Goal: Task Accomplishment & Management: Use online tool/utility

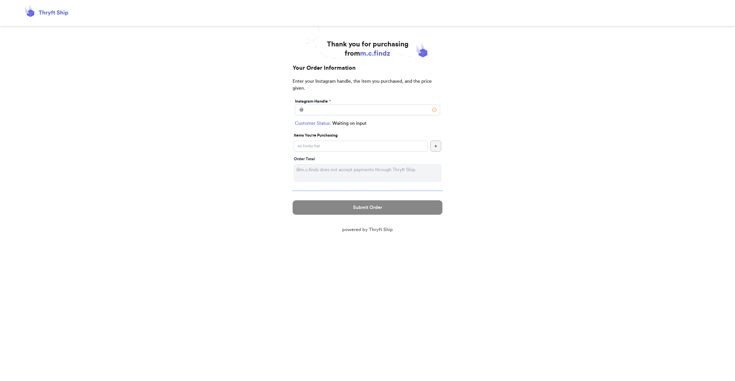
drag, startPoint x: 392, startPoint y: 100, endPoint x: 392, endPoint y: 105, distance: 5.2
click at [392, 100] on div "Instagram Handle *" at bounding box center [367, 102] width 145 height 6
click at [61, 14] on icon at bounding box center [46, 13] width 46 height 16
click at [29, 14] on icon at bounding box center [29, 14] width 4 height 5
click at [374, 52] on span "m.c.findz" at bounding box center [375, 53] width 30 height 7
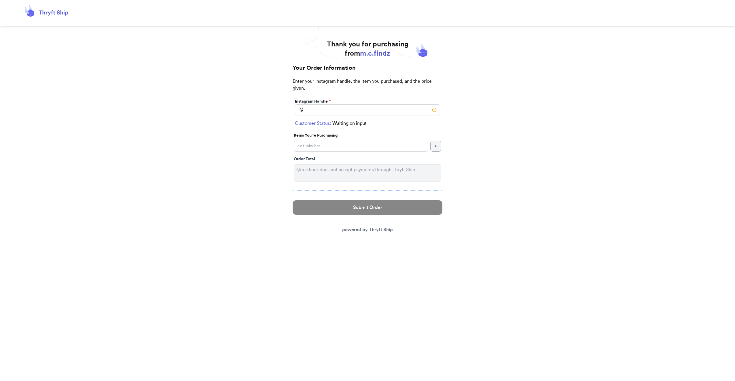
click at [57, 13] on icon at bounding box center [46, 13] width 46 height 16
click at [40, 10] on icon at bounding box center [46, 13] width 46 height 16
click at [34, 15] on icon at bounding box center [46, 13] width 46 height 16
click at [369, 54] on span "m.c.findz" at bounding box center [375, 53] width 30 height 7
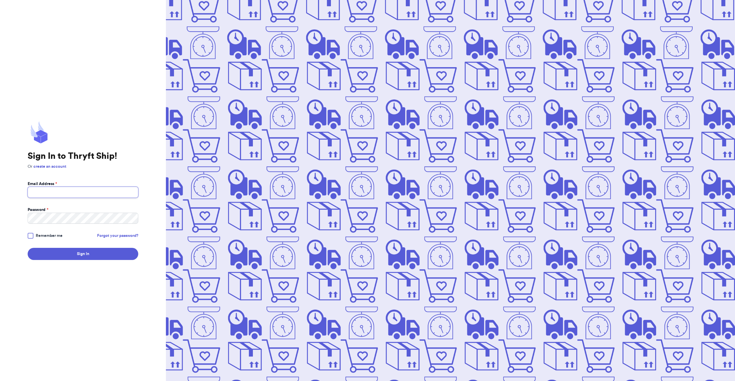
click at [65, 191] on input "Email Address *" at bounding box center [83, 192] width 111 height 11
type input "fatimaaguirre18@yahoo.com"
click at [124, 253] on button "Sign In" at bounding box center [83, 254] width 111 height 12
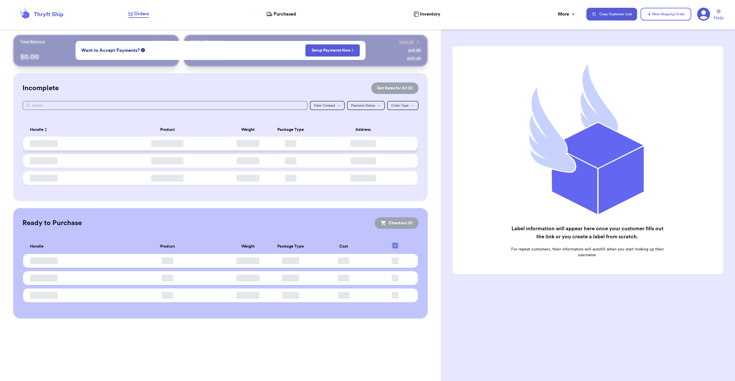
checkbox input "false"
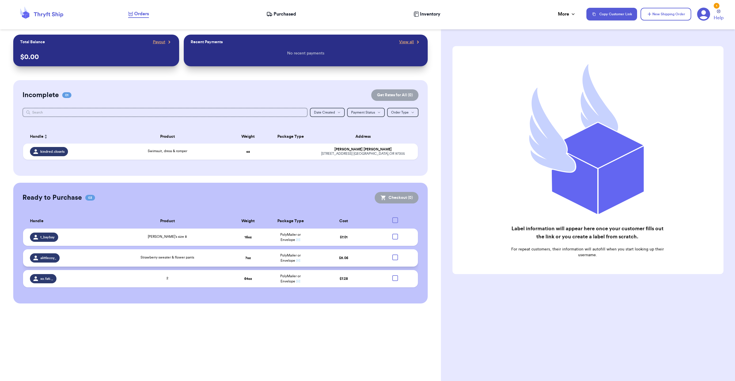
click at [397, 258] on div at bounding box center [395, 257] width 6 height 6
click at [395, 254] on input "checkbox" at bounding box center [395, 254] width 0 height 0
checkbox input "true"
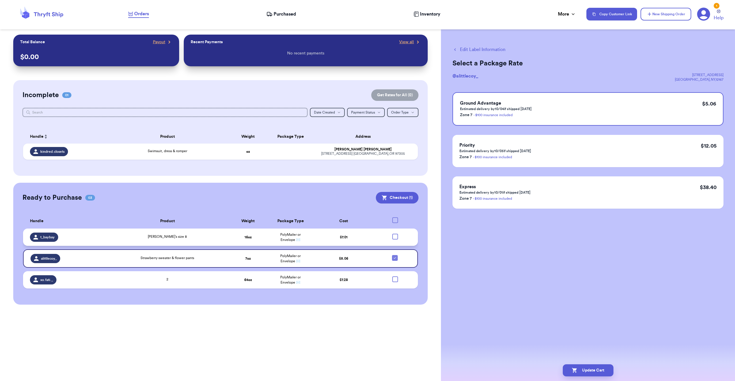
click at [397, 234] on div at bounding box center [395, 237] width 6 height 6
click at [395, 234] on input "checkbox" at bounding box center [395, 233] width 0 height 0
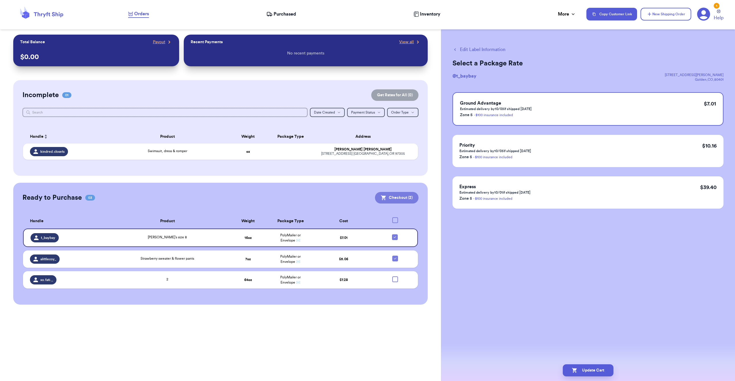
click at [412, 201] on button "Checkout ( 2 )" at bounding box center [397, 198] width 44 height 12
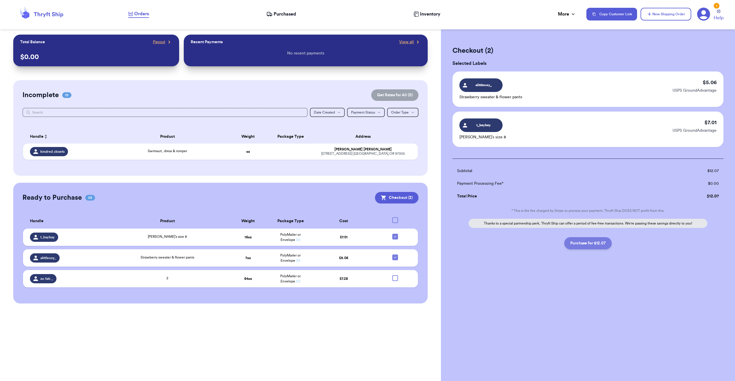
click at [598, 247] on button "Purchase for $12.07" at bounding box center [589, 243] width 48 height 12
checkbox input "false"
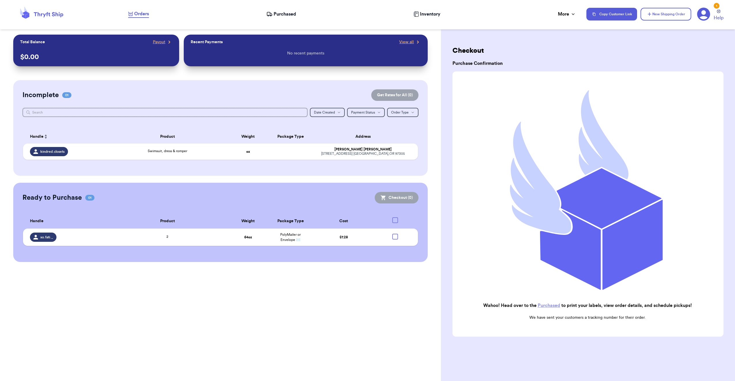
click at [143, 15] on span "Orders" at bounding box center [141, 13] width 15 height 7
click at [144, 15] on span "Orders" at bounding box center [141, 13] width 15 height 7
click at [553, 304] on link "Purchased" at bounding box center [549, 305] width 22 height 5
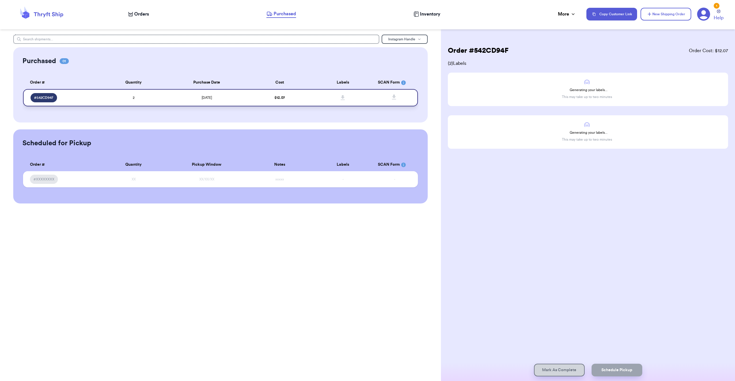
click at [48, 97] on span "# 542CD94F" at bounding box center [44, 97] width 20 height 5
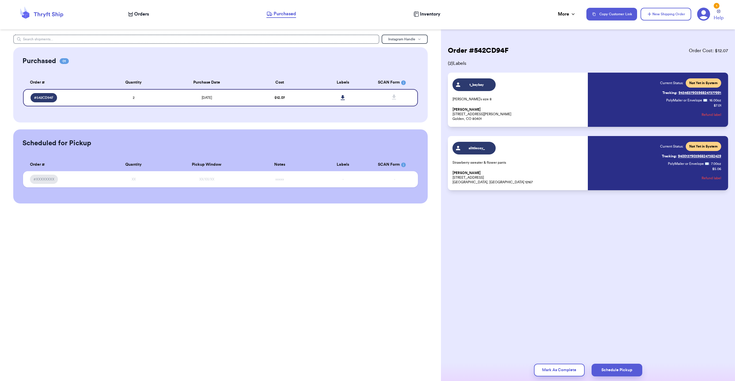
click at [673, 83] on span "Current Status:" at bounding box center [671, 83] width 23 height 5
click at [706, 79] on span "Not Yet in System" at bounding box center [703, 82] width 35 height 9
drag, startPoint x: 704, startPoint y: 86, endPoint x: 697, endPoint y: 97, distance: 13.1
click at [704, 86] on span "Not Yet in System" at bounding box center [703, 82] width 35 height 9
click at [485, 165] on div "alittlecoy_ Strawberry sweater & flower pants Karly Coy 8 Roosevelt Ave Stamfor…" at bounding box center [519, 163] width 132 height 43
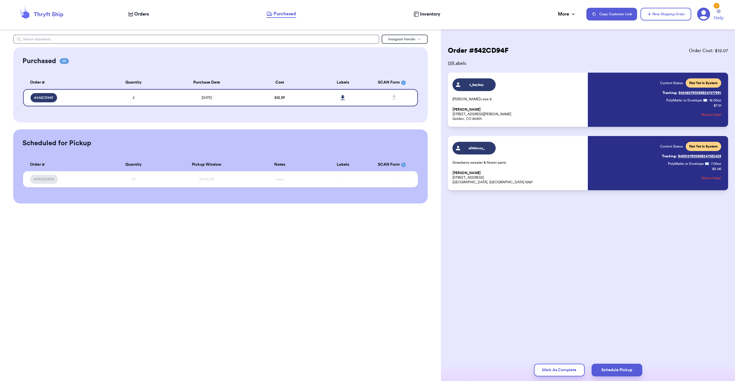
click at [689, 156] on link "Tracking: 9400137903968247382429" at bounding box center [691, 156] width 59 height 9
click at [676, 85] on span "Current Status:" at bounding box center [671, 83] width 23 height 5
click at [484, 101] on p "White Mary Jane’s size 8" at bounding box center [519, 99] width 132 height 5
click at [472, 112] on span "Tayler Morelock" at bounding box center [467, 109] width 28 height 4
click at [469, 107] on div "t_baybay White Mary Jane’s size 8 Tayler Morelock 145 S Joyce St Golden, CO 804…" at bounding box center [519, 99] width 132 height 43
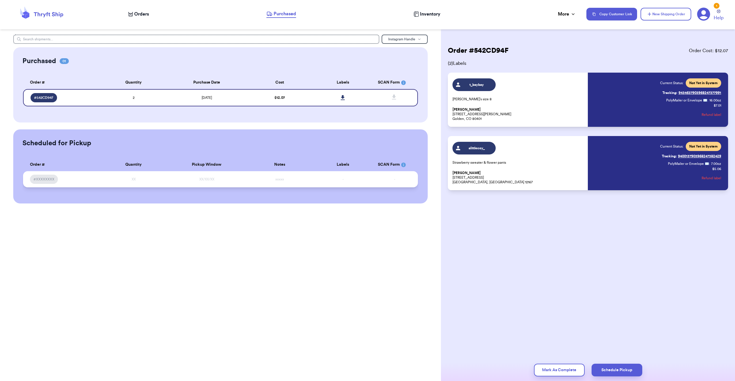
click at [346, 179] on td "-" at bounding box center [343, 179] width 63 height 16
click at [706, 82] on span "Not Yet in System" at bounding box center [704, 83] width 29 height 5
click at [459, 80] on div "t_baybay White Mary Jane’s size 8 Tayler Morelock 145 S Joyce St Golden, CO 804…" at bounding box center [588, 100] width 280 height 54
click at [459, 84] on icon at bounding box center [458, 84] width 4 height 4
click at [462, 103] on div "t_baybay White Mary Jane’s size 8 Tayler Morelock 145 S Joyce St Golden, CO 804…" at bounding box center [519, 99] width 132 height 43
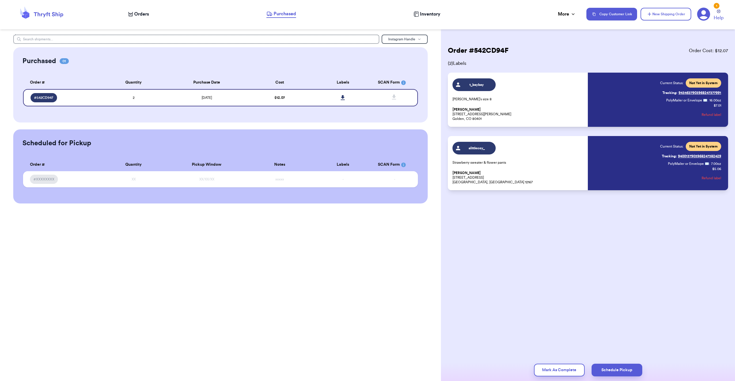
click at [144, 16] on span "Orders" at bounding box center [141, 14] width 15 height 7
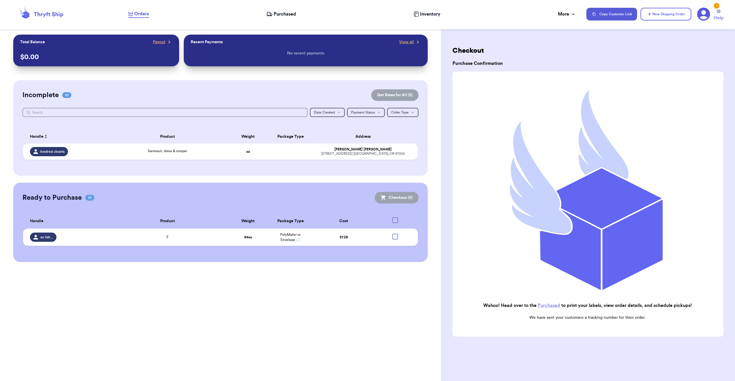
click at [287, 12] on span "Purchased" at bounding box center [285, 14] width 22 height 7
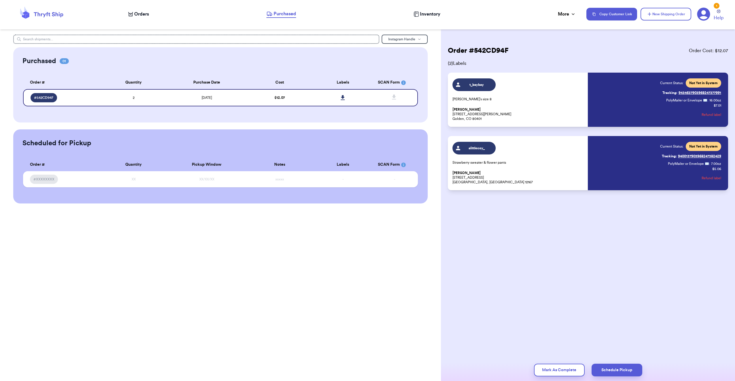
click at [517, 78] on div "t_baybay White Mary Jane’s size 8 Tayler Morelock 145 S Joyce St Golden, CO 804…" at bounding box center [588, 100] width 280 height 54
drag, startPoint x: 458, startPoint y: 41, endPoint x: 460, endPoint y: 58, distance: 17.8
click at [458, 42] on div "Order # 542CD94F Order Cost: $ 12.07 ( 2 ) Labels t_baybay White Mary Jane’s si…" at bounding box center [588, 136] width 294 height 202
click at [462, 62] on span "( 2 ) Labels" at bounding box center [588, 63] width 280 height 7
click at [460, 65] on span "( 2 ) Labels" at bounding box center [588, 63] width 280 height 7
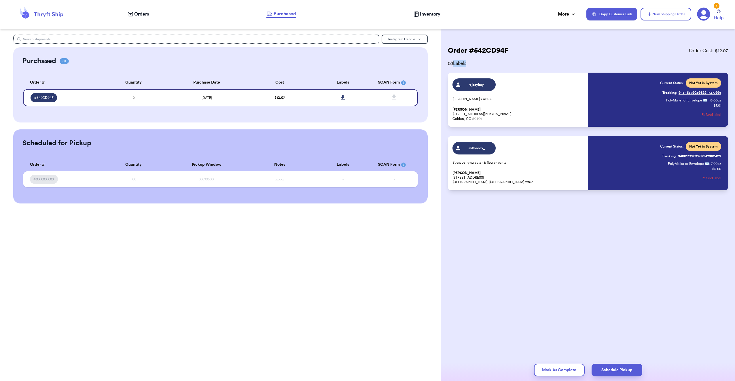
click at [460, 65] on span "( 2 ) Labels" at bounding box center [588, 63] width 280 height 7
click at [624, 41] on div "Order # 542CD94F Order Cost: $ 12.07 ( 2 ) Labels t_baybay White Mary Jane’s si…" at bounding box center [588, 136] width 294 height 202
click at [573, 15] on icon at bounding box center [574, 14] width 6 height 6
click at [609, 50] on div "Order # 542CD94F Order Cost: $ 12.07" at bounding box center [588, 50] width 280 height 9
click at [479, 99] on p "White Mary Jane’s size 8" at bounding box center [519, 99] width 132 height 5
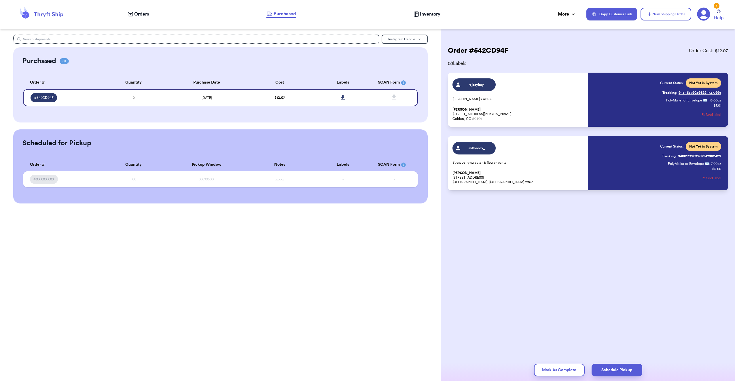
drag, startPoint x: 470, startPoint y: 117, endPoint x: 496, endPoint y: 115, distance: 25.4
click at [471, 117] on p "Tayler Morelock 145 S Joyce St Golden, CO 80401" at bounding box center [519, 114] width 132 height 14
click at [677, 106] on div "Current Status: Not Yet in System Tracking: 9434637903968247377991 PolyMailer o…" at bounding box center [690, 99] width 61 height 43
click at [713, 106] on div "Current Status: Not Yet in System Tracking: 9434637903968247377991 PolyMailer o…" at bounding box center [690, 99] width 61 height 43
click at [714, 104] on p "$ 7.01" at bounding box center [717, 105] width 7 height 5
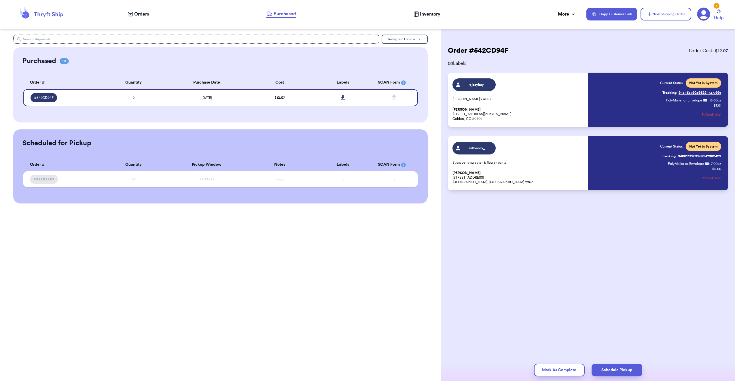
click at [706, 100] on span "PolyMailer or Envelope ✉️" at bounding box center [687, 100] width 41 height 3
drag, startPoint x: 702, startPoint y: 101, endPoint x: 682, endPoint y: 110, distance: 22.1
click at [702, 101] on span "PolyMailer or Envelope ✉️" at bounding box center [687, 100] width 41 height 3
drag, startPoint x: 575, startPoint y: 373, endPoint x: 512, endPoint y: 341, distance: 70.8
click at [511, 348] on div "Order # 542CD94F Order Cost: $ 12.07 ( 2 ) Labels t_baybay White Mary Jane’s si…" at bounding box center [588, 190] width 294 height 381
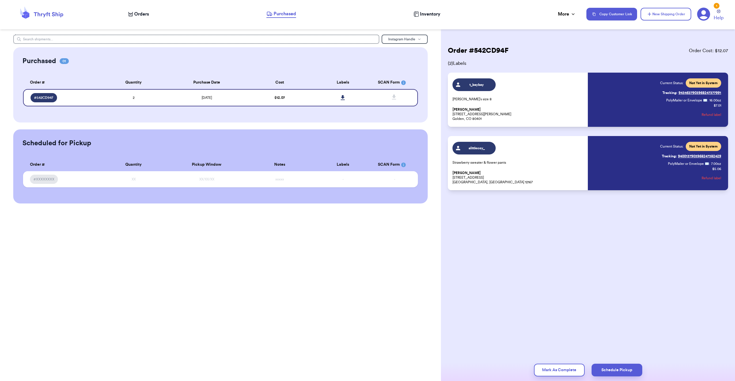
click at [515, 334] on div "Order # 542CD94F Order Cost: $ 12.07 ( 2 ) Labels t_baybay White Mary Jane’s si…" at bounding box center [588, 190] width 294 height 381
click at [709, 164] on span ":" at bounding box center [709, 163] width 1 height 5
click at [707, 163] on span "PolyMailer or Envelope ✉️" at bounding box center [688, 163] width 41 height 3
click at [716, 166] on p "PolyMailer or Envelope ✉️ : 7.00 oz" at bounding box center [694, 163] width 53 height 5
drag, startPoint x: 716, startPoint y: 166, endPoint x: 705, endPoint y: 163, distance: 11.8
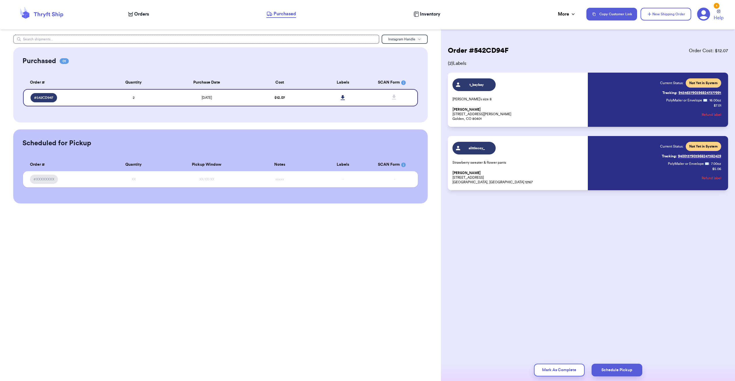
click at [705, 163] on span "PolyMailer or Envelope ✉️" at bounding box center [688, 163] width 41 height 3
click at [704, 164] on span "PolyMailer or Envelope ✉️" at bounding box center [688, 163] width 41 height 3
click at [500, 79] on div "t_baybay White Mary Jane’s size 8 Tayler Morelock 145 S Joyce St Golden, CO 804…" at bounding box center [519, 99] width 132 height 43
click at [479, 45] on div "Order # 542CD94F Order Cost: $ 12.07 ( 2 ) Labels t_baybay White Mary Jane’s si…" at bounding box center [588, 136] width 294 height 202
click at [345, 99] on icon at bounding box center [343, 97] width 4 height 5
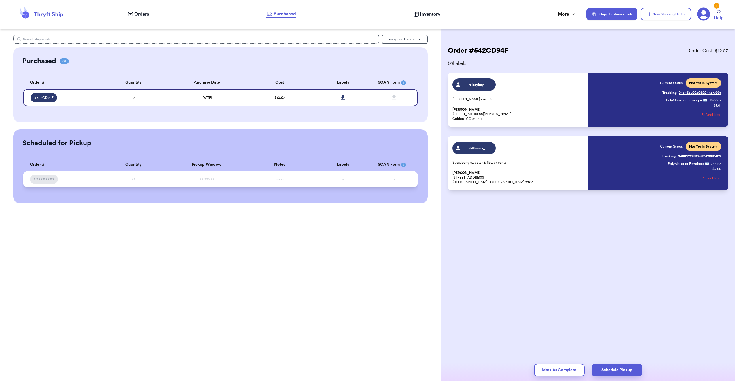
click at [338, 176] on td "-" at bounding box center [343, 179] width 63 height 16
click at [57, 155] on table "Order # Quantity Pickup Window Notes Labels SCAN Form #XXXXXXXX XX XX/XX/XX xxx…" at bounding box center [220, 174] width 396 height 39
click at [53, 149] on div "Scheduled for Pickup Order # Pickup Labels SCAN #XXXXXXXX XX/XX/XX - - Order # …" at bounding box center [220, 166] width 415 height 74
drag, startPoint x: 49, startPoint y: 139, endPoint x: 65, endPoint y: 137, distance: 16.2
click at [49, 138] on div "Scheduled for Pickup Order # Pickup Labels SCAN #XXXXXXXX XX/XX/XX - - Order # …" at bounding box center [220, 166] width 415 height 74
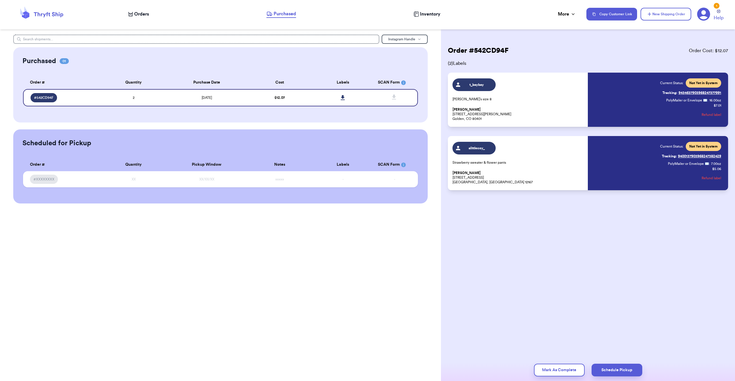
click at [75, 140] on h2 "Scheduled for Pickup" at bounding box center [56, 143] width 69 height 9
click at [517, 154] on div "alittlecoy_ Strawberry sweater & flower pants Karly Coy 8 Roosevelt Ave Stamfor…" at bounding box center [519, 163] width 132 height 43
drag, startPoint x: 492, startPoint y: 158, endPoint x: 491, endPoint y: 162, distance: 4.4
click at [491, 162] on div "alittlecoy_ Strawberry sweater & flower pants Karly Coy 8 Roosevelt Ave Stamfor…" at bounding box center [519, 163] width 132 height 43
drag, startPoint x: 717, startPoint y: 177, endPoint x: 658, endPoint y: 211, distance: 68.4
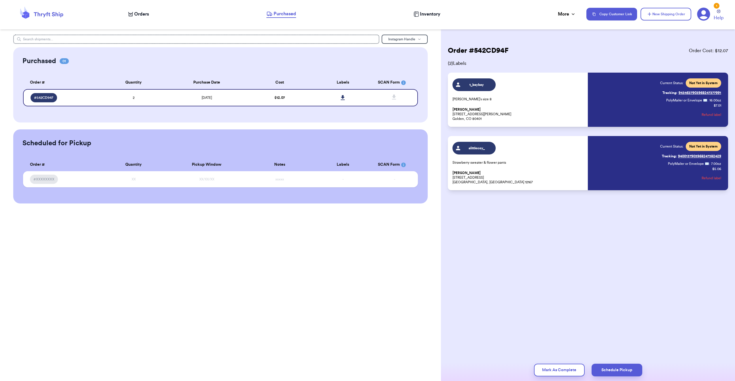
click at [658, 211] on div "Order # 542CD94F Order Cost: $ 12.07 ( 2 ) Labels t_baybay White Mary Jane’s si…" at bounding box center [588, 136] width 294 height 202
click at [706, 177] on button "Refund label" at bounding box center [712, 178] width 20 height 13
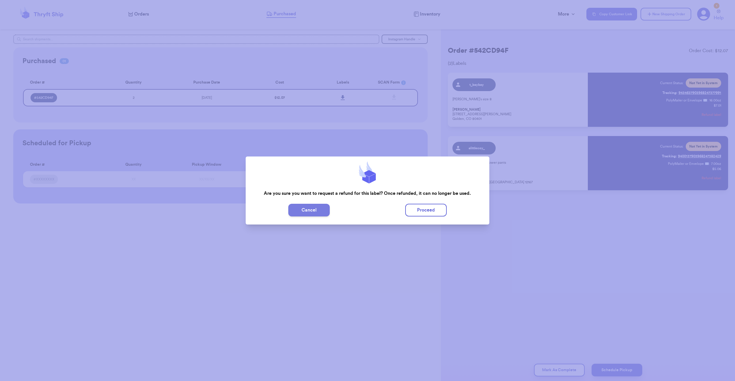
click at [324, 212] on button "Cancel" at bounding box center [308, 210] width 41 height 13
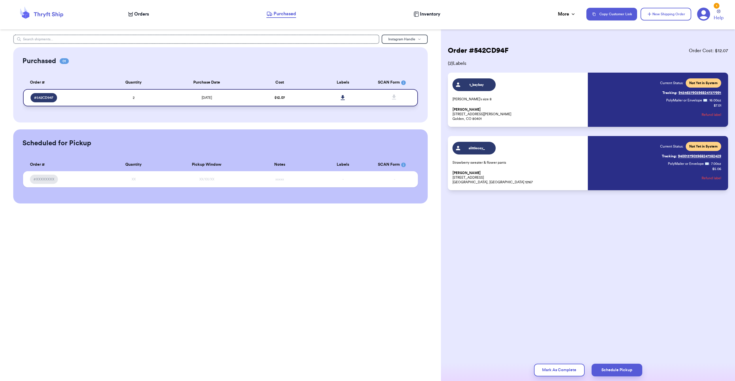
click at [44, 97] on span "# 542CD94F" at bounding box center [44, 97] width 20 height 5
click at [49, 97] on span "# 542CD94F" at bounding box center [44, 97] width 20 height 5
click at [138, 21] on nav "Orders Purchased Inventory More Stats Completed Orders Payments Payouts Copy Cu…" at bounding box center [428, 14] width 613 height 19
click at [138, 17] on span "Orders" at bounding box center [141, 14] width 15 height 7
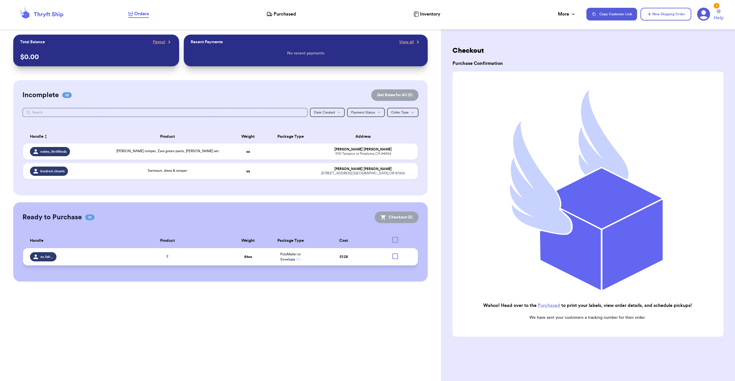
click at [295, 257] on td "PolyMailer or Envelope ✉️" at bounding box center [290, 256] width 42 height 17
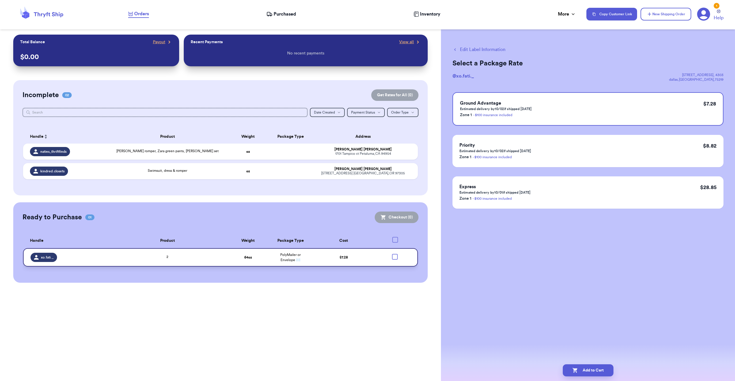
click at [393, 255] on div at bounding box center [395, 257] width 6 height 6
click at [395, 254] on input "checkbox" at bounding box center [395, 254] width 0 height 0
checkbox input "true"
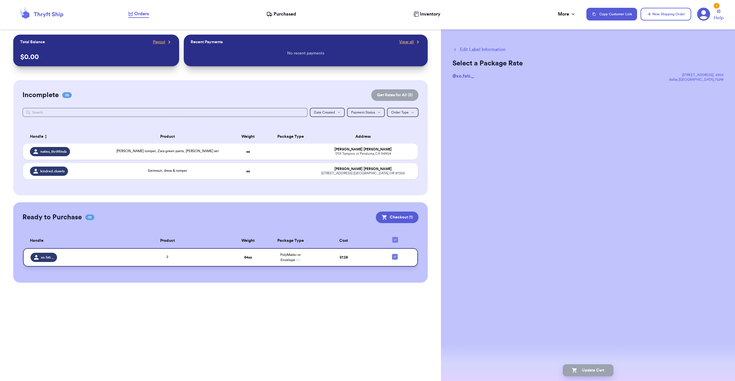
click at [394, 257] on icon at bounding box center [395, 257] width 2 height 2
click at [395, 254] on input "checkbox" at bounding box center [395, 254] width 0 height 0
checkbox input "false"
click at [83, 145] on td "naties_thriftfinds" at bounding box center [65, 152] width 85 height 16
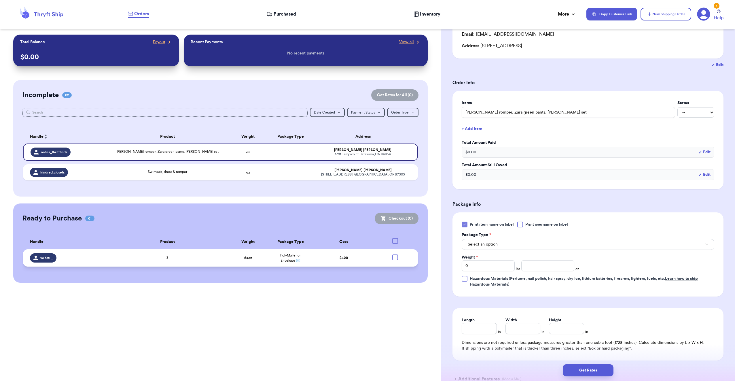
scroll to position [86, 0]
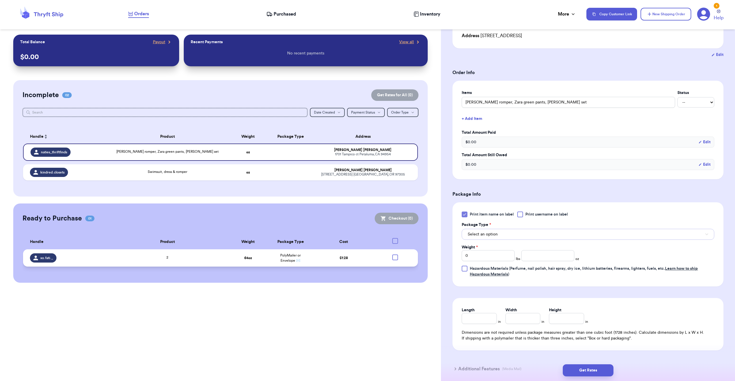
click at [505, 236] on button "Select an option" at bounding box center [588, 234] width 253 height 11
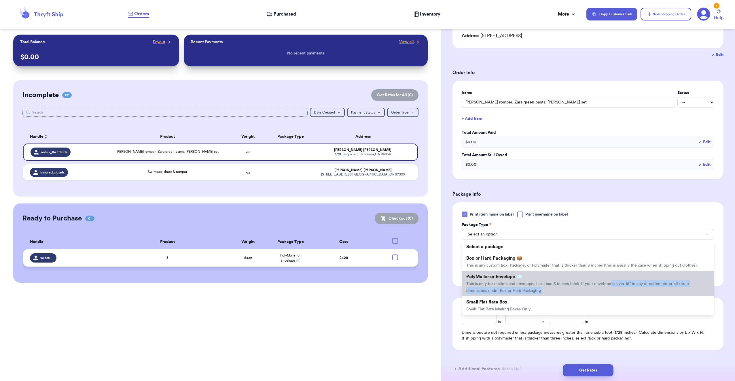
click at [607, 287] on li "PolyMailer or Envelope ✉️ This is only for mailers and envelopes less than 3 in…" at bounding box center [588, 283] width 253 height 25
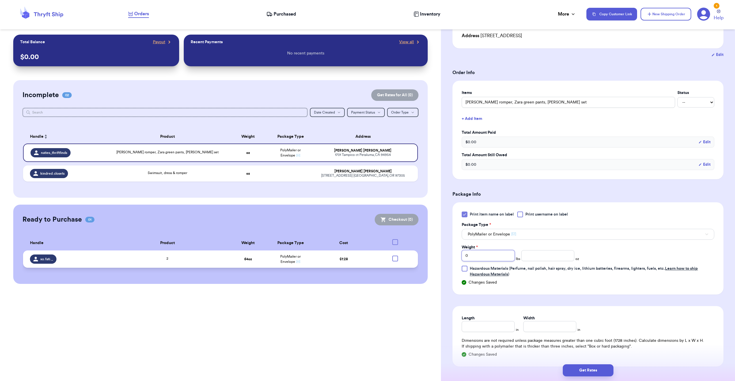
click at [493, 254] on input "0" at bounding box center [488, 255] width 53 height 11
click at [535, 259] on input "number" at bounding box center [548, 255] width 53 height 11
click at [550, 255] on input "number" at bounding box center [548, 255] width 53 height 11
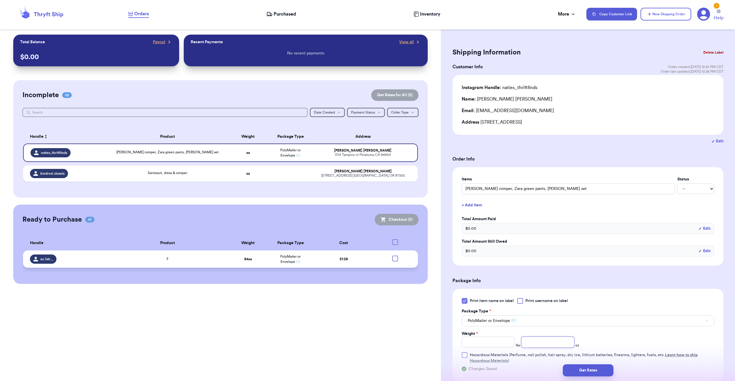
scroll to position [115, 0]
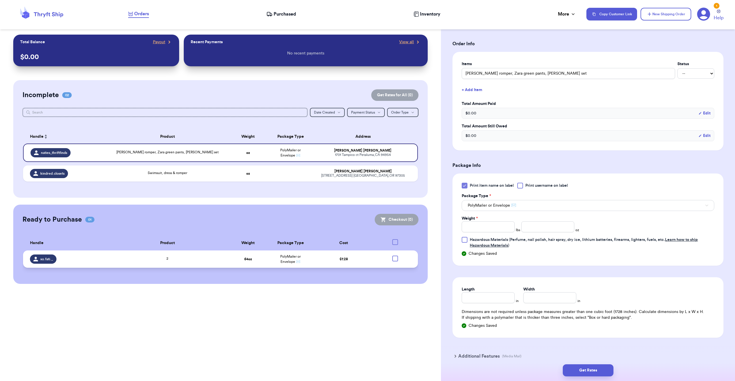
click at [365, 328] on div "Customer Link New Order Total Balance Payout $ 0.00 Recent Payments View all No…" at bounding box center [220, 190] width 441 height 381
click at [269, 176] on td at bounding box center [290, 173] width 42 height 16
type input "Swimsuit, dress & romper"
type input "0"
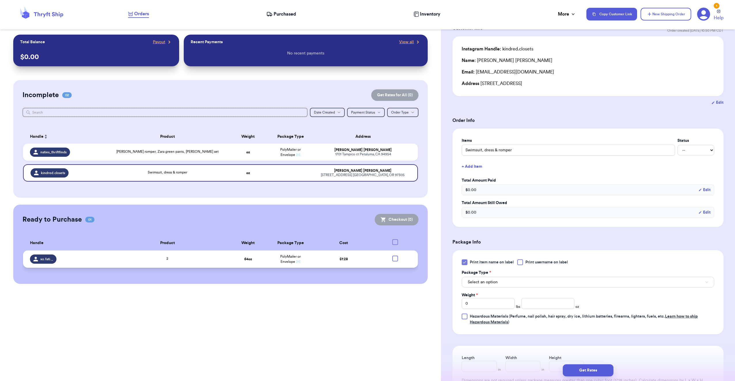
scroll to position [29, 0]
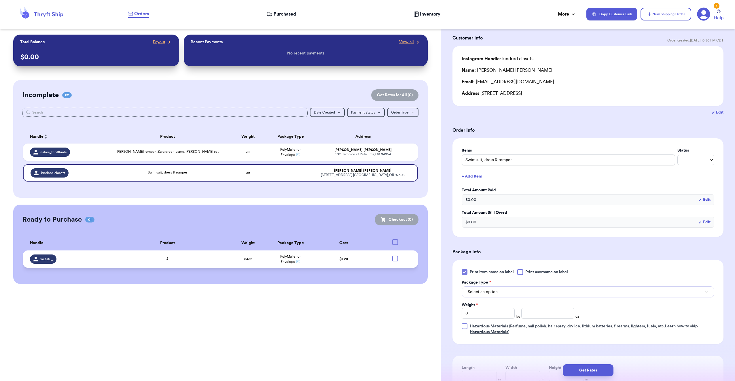
click at [506, 293] on button "Select an option" at bounding box center [588, 291] width 253 height 11
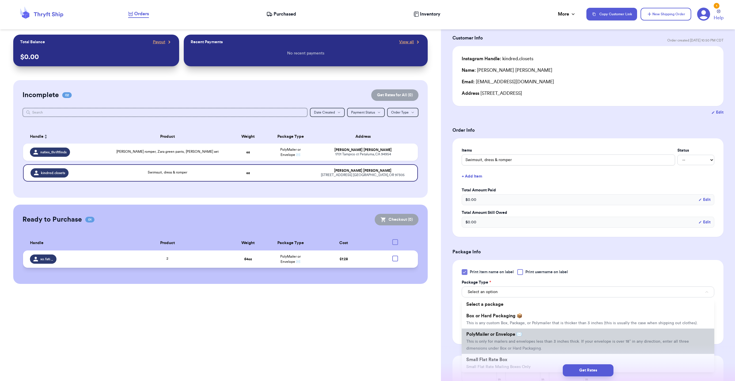
click at [507, 337] on li "PolyMailer or Envelope ✉️ This is only for mailers and envelopes less than 3 in…" at bounding box center [588, 341] width 253 height 25
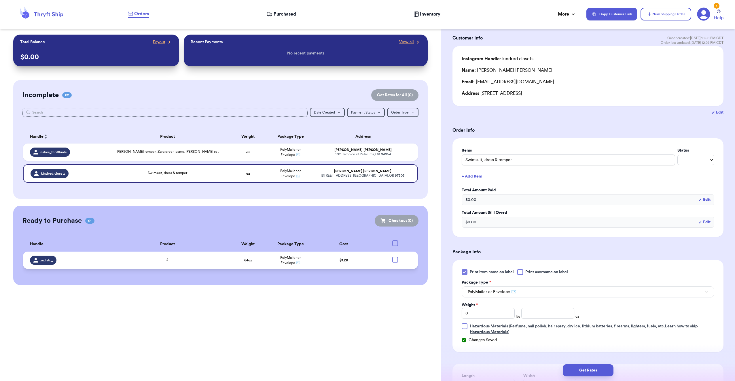
click at [428, 293] on div "Customer Link New Order Total Balance Payout $ 0.00 Recent Payments View all No…" at bounding box center [220, 190] width 441 height 381
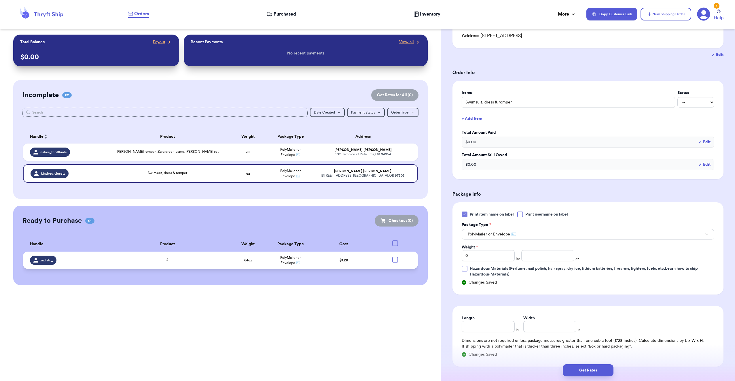
scroll to position [142, 0]
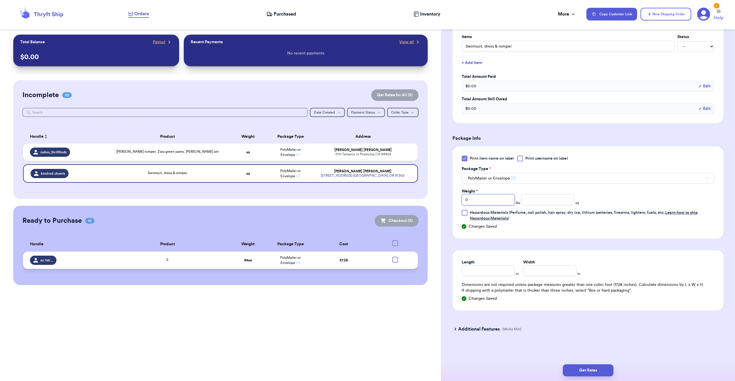
click at [477, 201] on input "0" at bounding box center [488, 199] width 53 height 11
click at [558, 200] on input "number" at bounding box center [548, 199] width 53 height 11
click at [556, 198] on input "50" at bounding box center [548, 199] width 53 height 11
type input "5"
click at [381, 335] on div "Customer Link New Order Total Balance Payout $ 0.00 Recent Payments View all No…" at bounding box center [220, 190] width 441 height 381
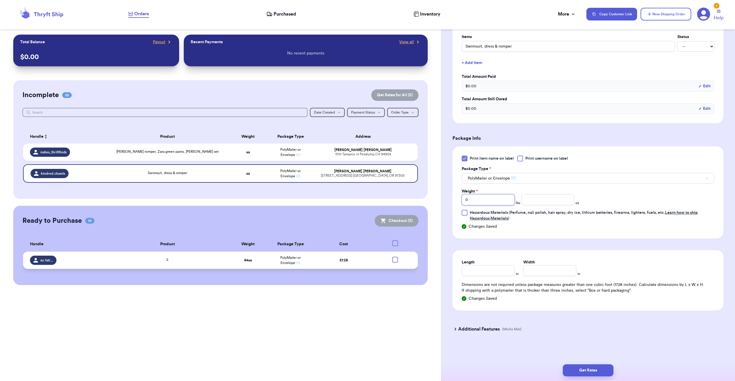
click at [499, 202] on input "0" at bounding box center [488, 199] width 53 height 11
type input "0"
type input "1"
click at [606, 370] on button "Get Rates" at bounding box center [588, 370] width 51 height 12
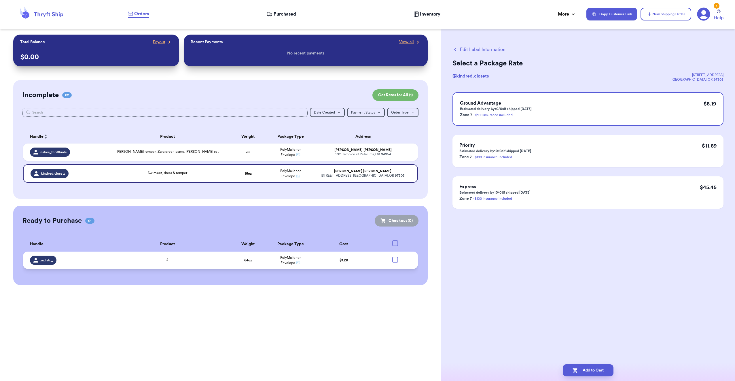
click at [474, 50] on button "Edit Label Information" at bounding box center [479, 49] width 53 height 7
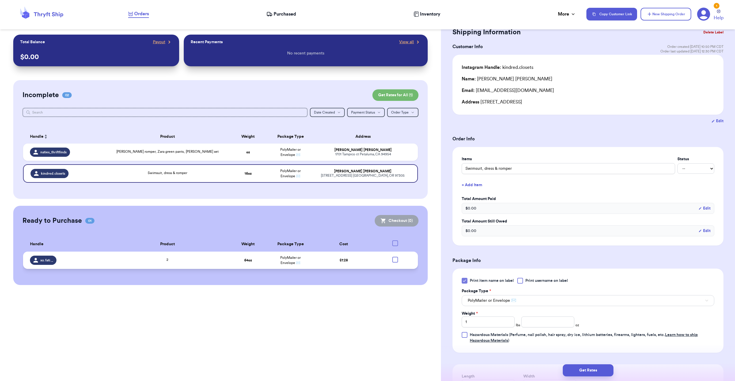
scroll to position [86, 0]
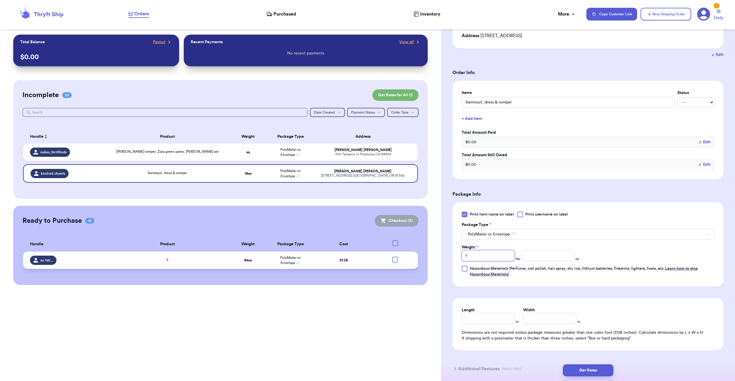
click at [498, 259] on input "1" at bounding box center [488, 255] width 53 height 11
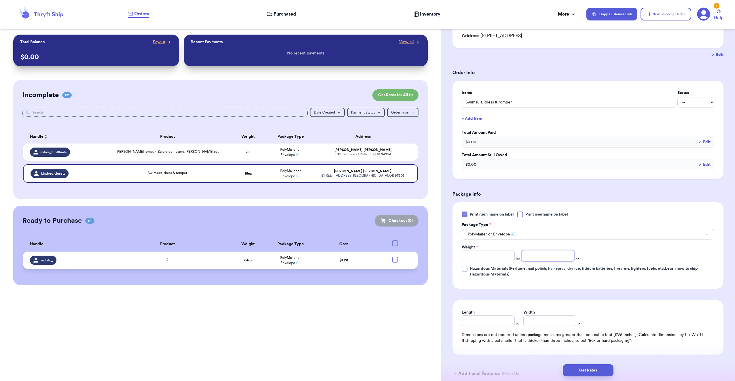
click at [562, 256] on input "number" at bounding box center [548, 255] width 53 height 11
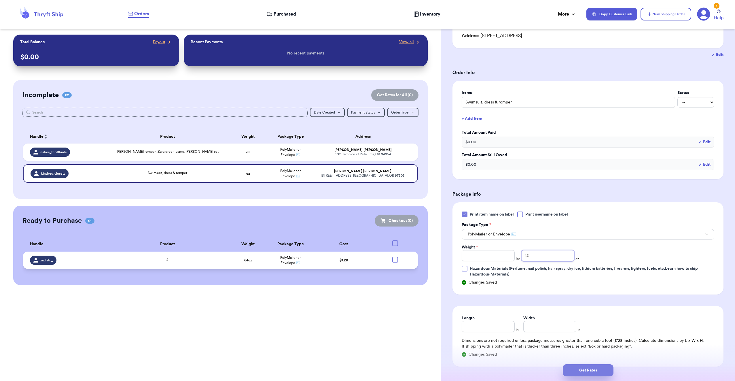
type input "12"
click at [607, 372] on button "Get Rates" at bounding box center [588, 370] width 51 height 12
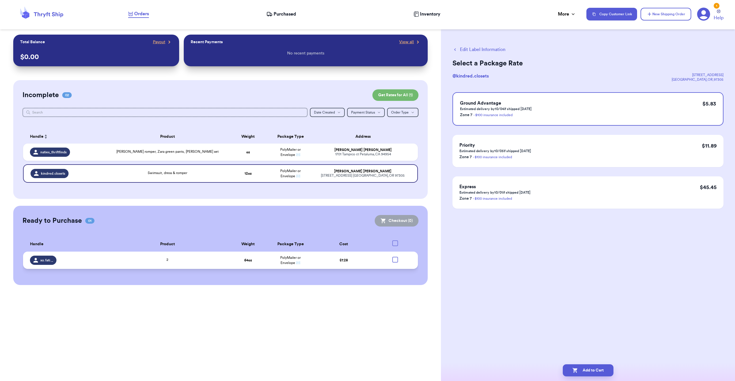
scroll to position [0, 0]
click at [492, 51] on button "Edit Label Information" at bounding box center [479, 49] width 53 height 7
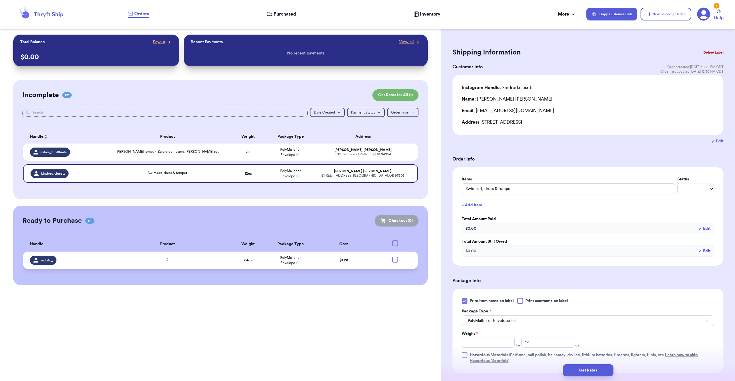
click at [277, 13] on span "Purchased" at bounding box center [285, 14] width 22 height 7
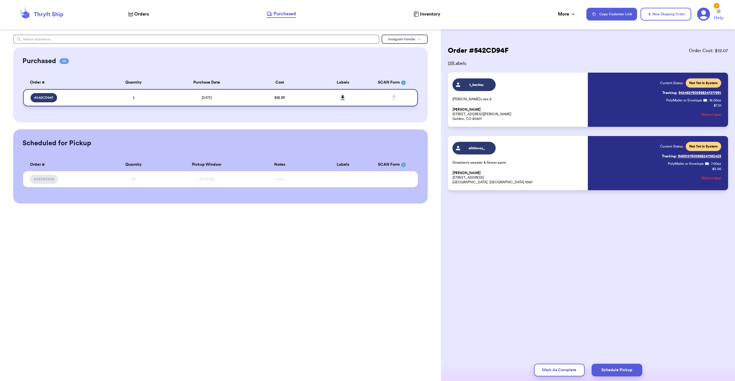
click at [344, 97] on icon at bounding box center [343, 97] width 4 height 5
click at [710, 53] on span "Order Cost: $ 12.07" at bounding box center [708, 50] width 39 height 7
click at [471, 80] on span "t_baybay" at bounding box center [474, 84] width 43 height 13
click at [465, 58] on div "Order # 542CD94F Order Cost: $ 12.07 ( 2 ) Labels t_baybay White Mary Jane’s si…" at bounding box center [588, 118] width 280 height 144
click at [465, 52] on h2 "Order # 542CD94F" at bounding box center [478, 50] width 61 height 9
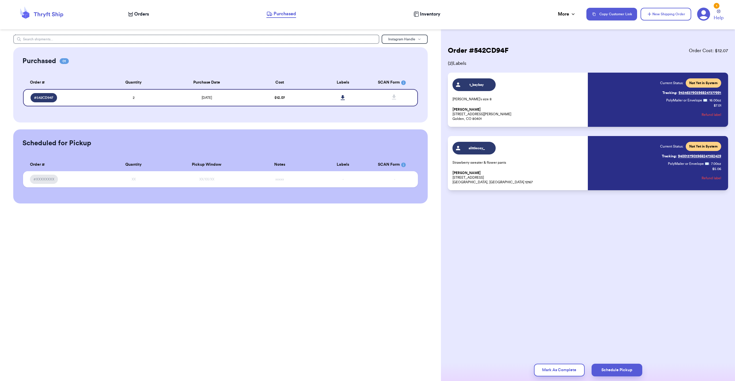
click at [60, 59] on div "Purchased 01" at bounding box center [45, 60] width 46 height 9
click at [696, 155] on link "Tracking: 9400137903968247382429" at bounding box center [691, 156] width 59 height 9
drag, startPoint x: 574, startPoint y: 374, endPoint x: 454, endPoint y: 362, distance: 120.8
click at [454, 362] on div "Mark As Complete Schedule Pickup" at bounding box center [588, 370] width 294 height 22
click at [339, 96] on link at bounding box center [343, 97] width 13 height 13
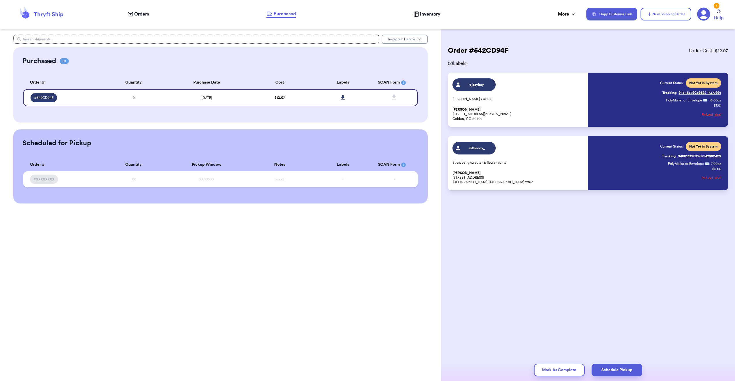
click at [425, 36] on button "Instagram Handle" at bounding box center [405, 39] width 46 height 9
click at [420, 60] on button "Customer Name" at bounding box center [405, 58] width 46 height 9
click at [341, 96] on icon at bounding box center [343, 97] width 4 height 5
click at [422, 38] on button "Customer Name" at bounding box center [405, 39] width 46 height 9
click at [415, 75] on button "Shipping Address" at bounding box center [405, 77] width 46 height 9
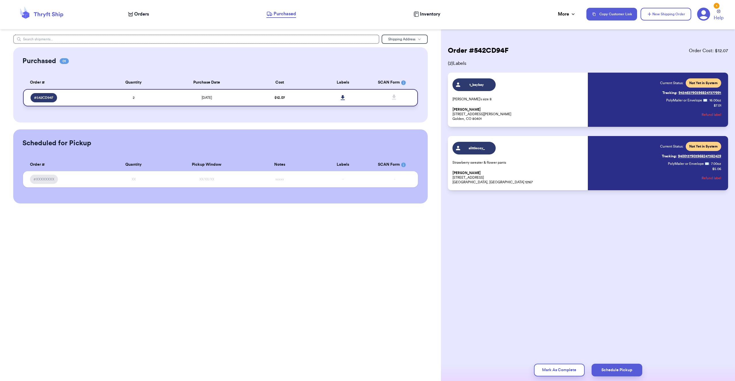
click at [346, 96] on link at bounding box center [343, 97] width 13 height 13
click at [413, 41] on button "Shipping Address" at bounding box center [405, 39] width 46 height 9
click at [410, 59] on button "Customer Name" at bounding box center [405, 58] width 46 height 9
click at [344, 98] on icon at bounding box center [343, 97] width 4 height 5
click at [41, 98] on span "# 542CD94F" at bounding box center [44, 97] width 20 height 5
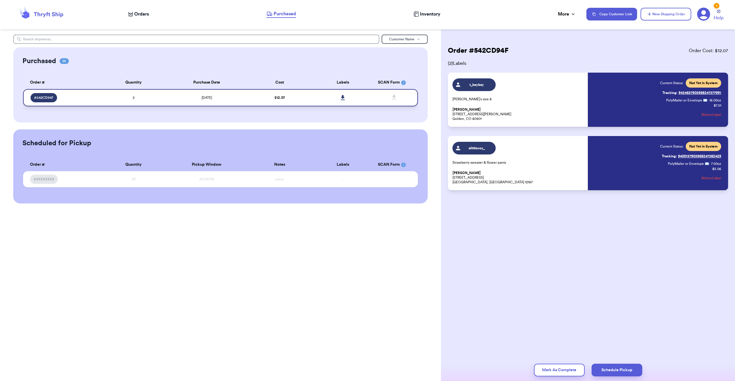
click at [125, 99] on td "2" at bounding box center [133, 97] width 63 height 17
click at [186, 99] on td "9/30/2025" at bounding box center [206, 97] width 83 height 17
click at [279, 98] on span "$ 12.07" at bounding box center [280, 97] width 10 height 3
click at [60, 101] on div "# 542CD94F" at bounding box center [65, 97] width 68 height 9
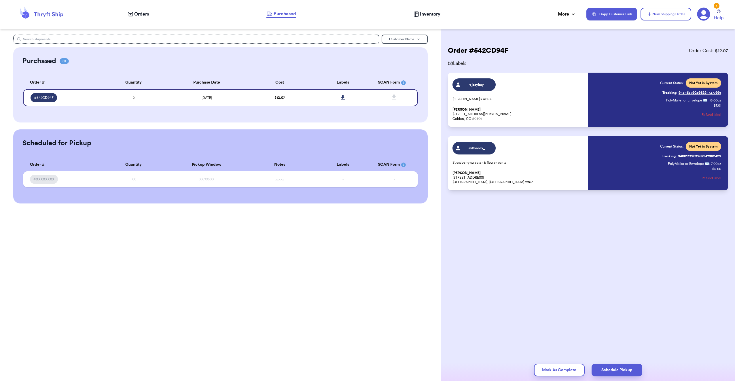
click at [188, 274] on div "Customer Name Purchased 01 Order # Qty Labels SCAN # 542CD94F 2 Order # Quantit…" at bounding box center [220, 190] width 441 height 381
click at [344, 98] on icon at bounding box center [343, 97] width 4 height 5
click at [51, 10] on icon at bounding box center [41, 14] width 46 height 16
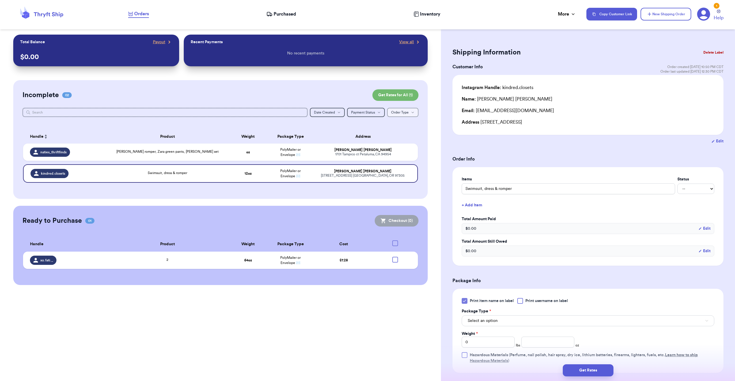
click at [411, 110] on button "Order Type Order Type" at bounding box center [402, 112] width 31 height 9
click at [342, 112] on button "Date Created Date Created" at bounding box center [327, 112] width 35 height 9
click at [380, 112] on icon "button" at bounding box center [378, 112] width 3 height 3
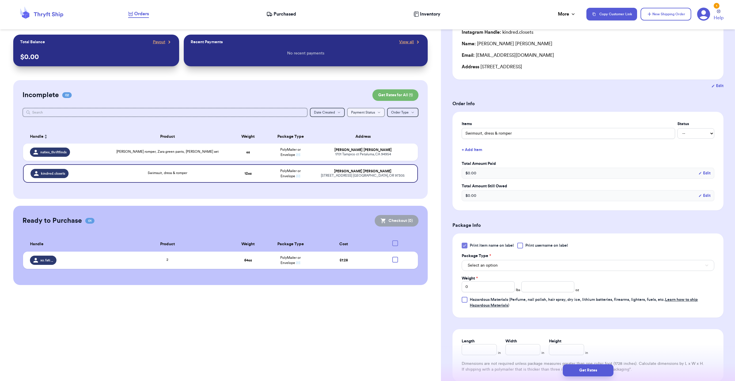
scroll to position [58, 0]
click at [463, 243] on icon at bounding box center [464, 243] width 5 height 5
click at [0, 0] on input "Print item name on label" at bounding box center [0, 0] width 0 height 0
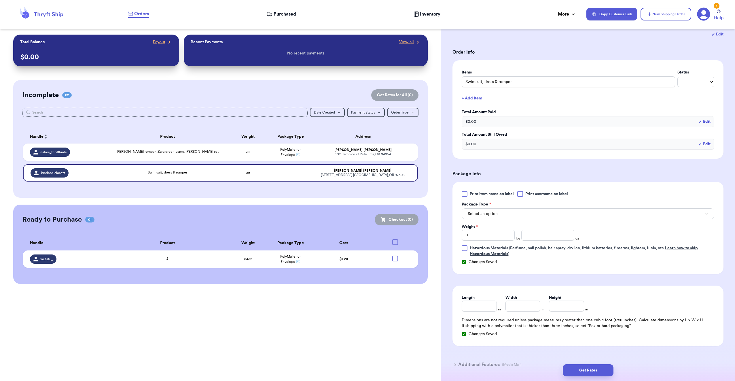
scroll to position [142, 0]
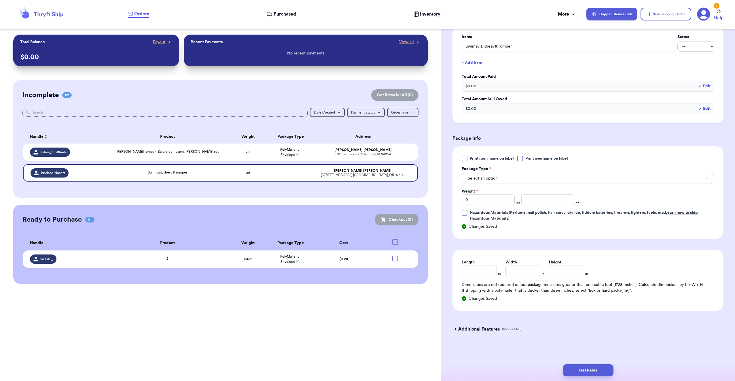
click at [286, 15] on span "Purchased" at bounding box center [285, 14] width 22 height 7
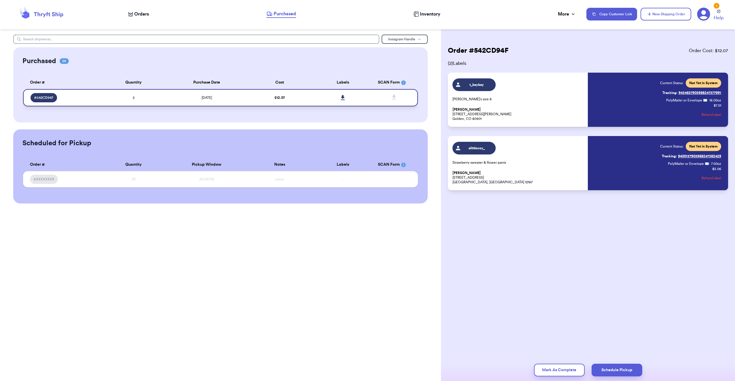
click at [341, 98] on link at bounding box center [343, 97] width 13 height 13
click at [554, 19] on nav "Orders Purchased Inventory More Stats Completed Orders Payments Payouts Copy Cu…" at bounding box center [428, 14] width 613 height 19
